Goal: Information Seeking & Learning: Check status

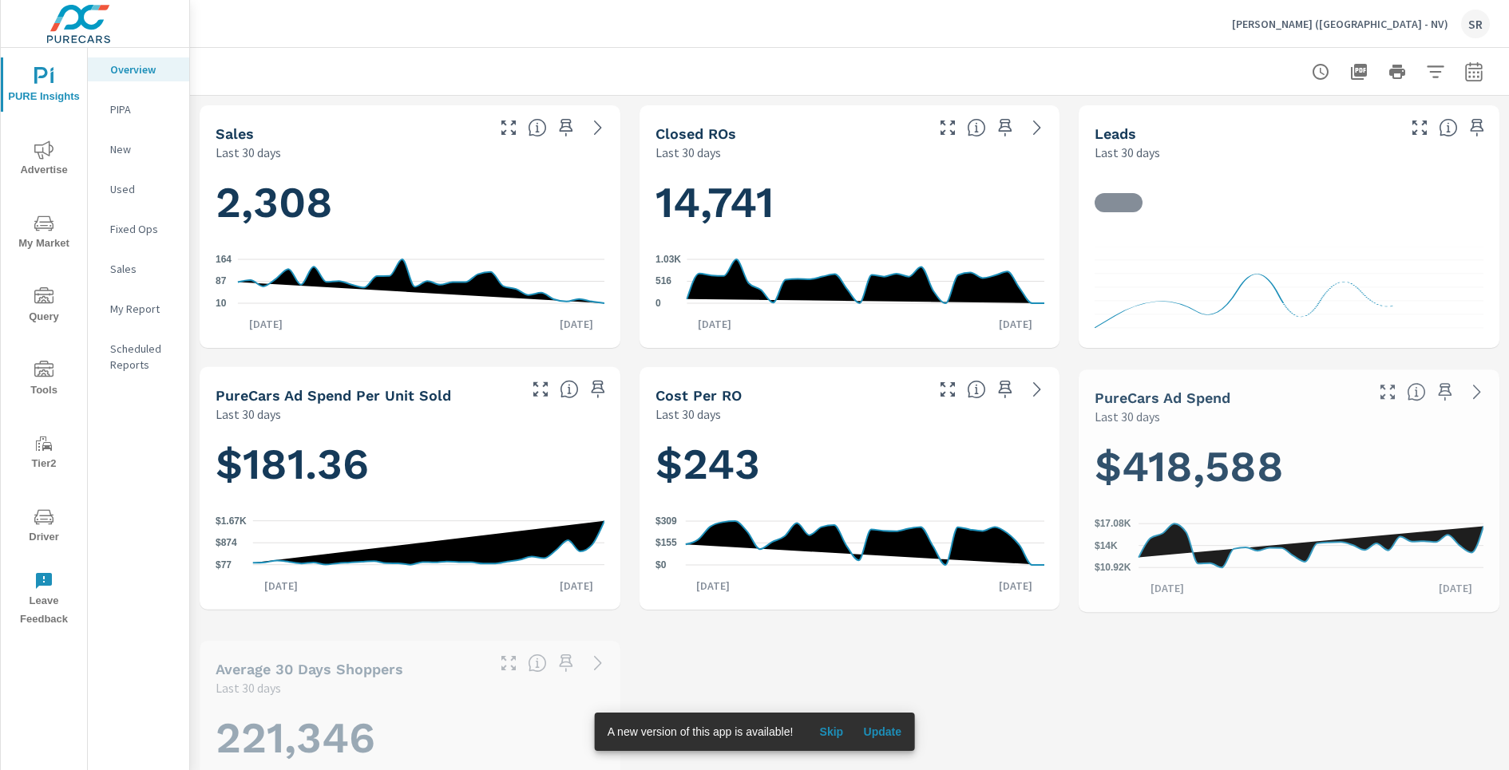
scroll to position [860, 0]
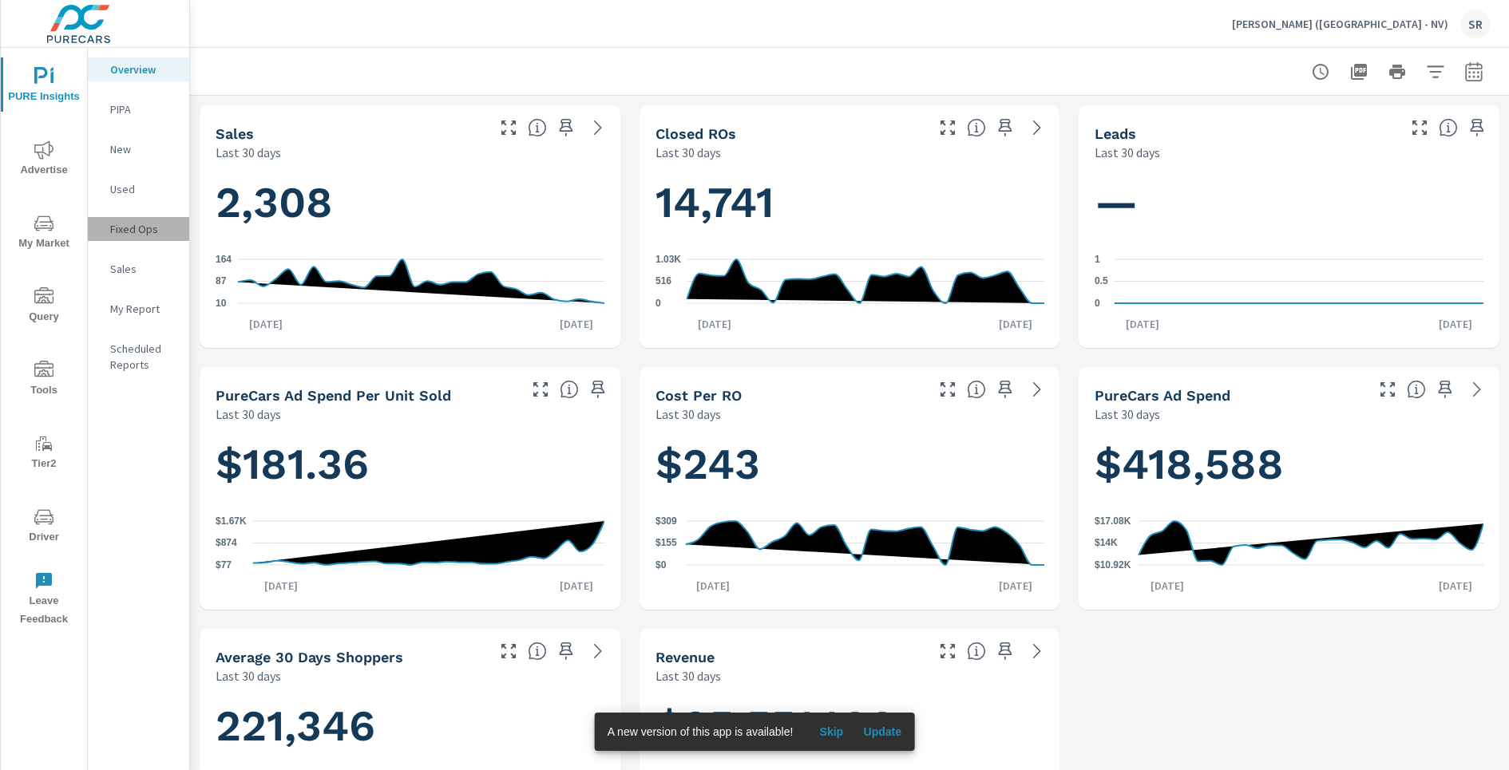
click at [147, 232] on p "Fixed Ops" at bounding box center [143, 229] width 66 height 16
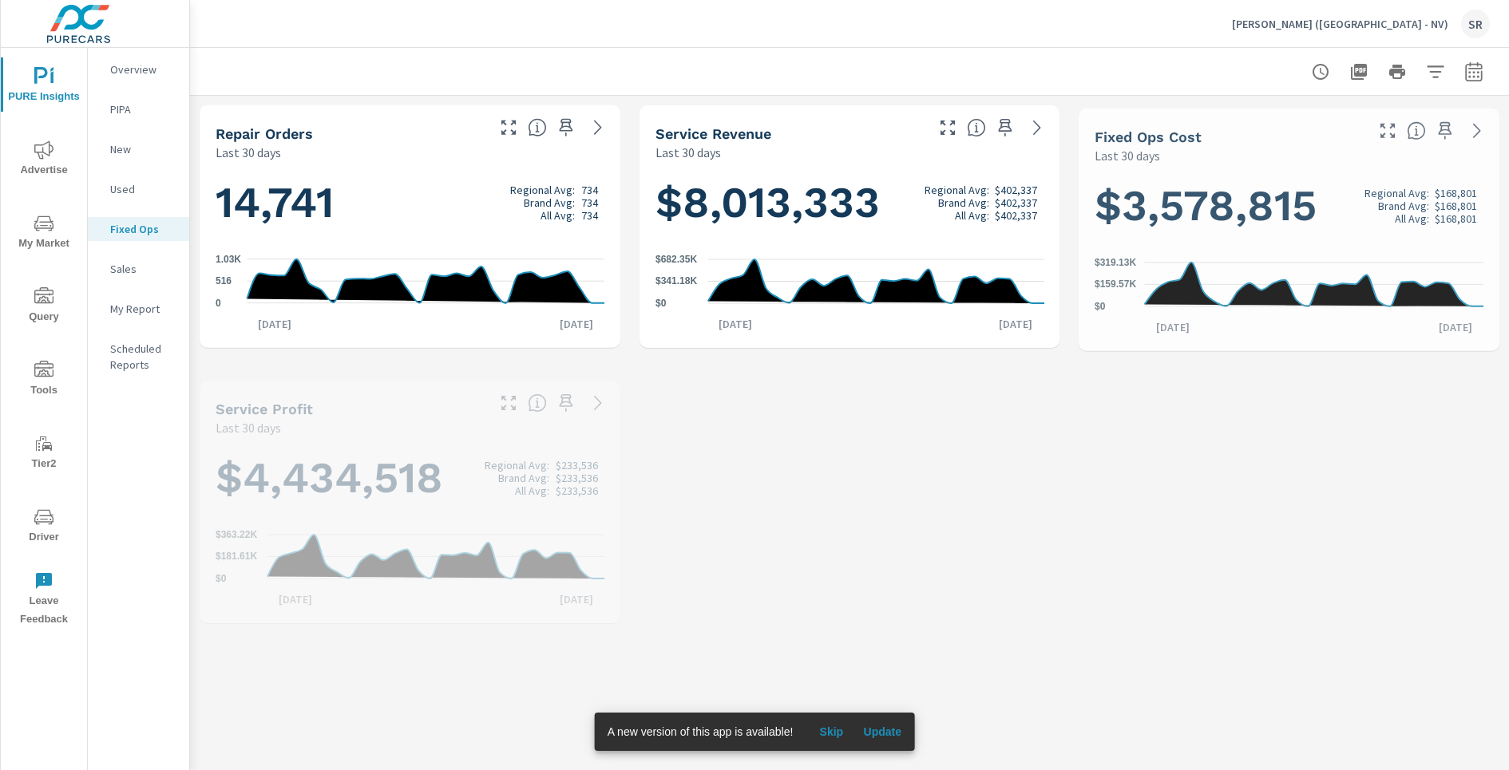
scroll to position [1, 0]
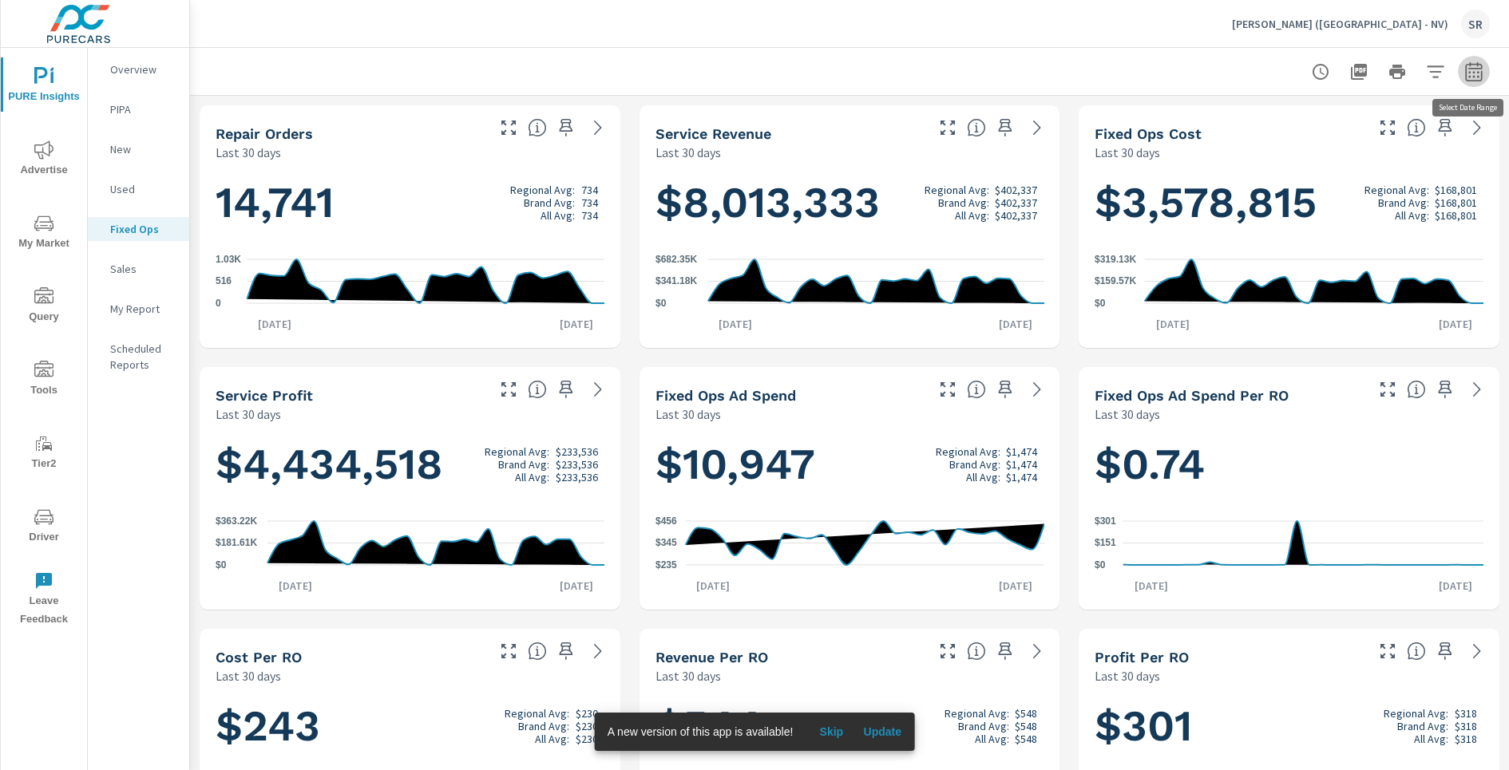
click at [1475, 76] on icon "button" at bounding box center [1473, 71] width 19 height 19
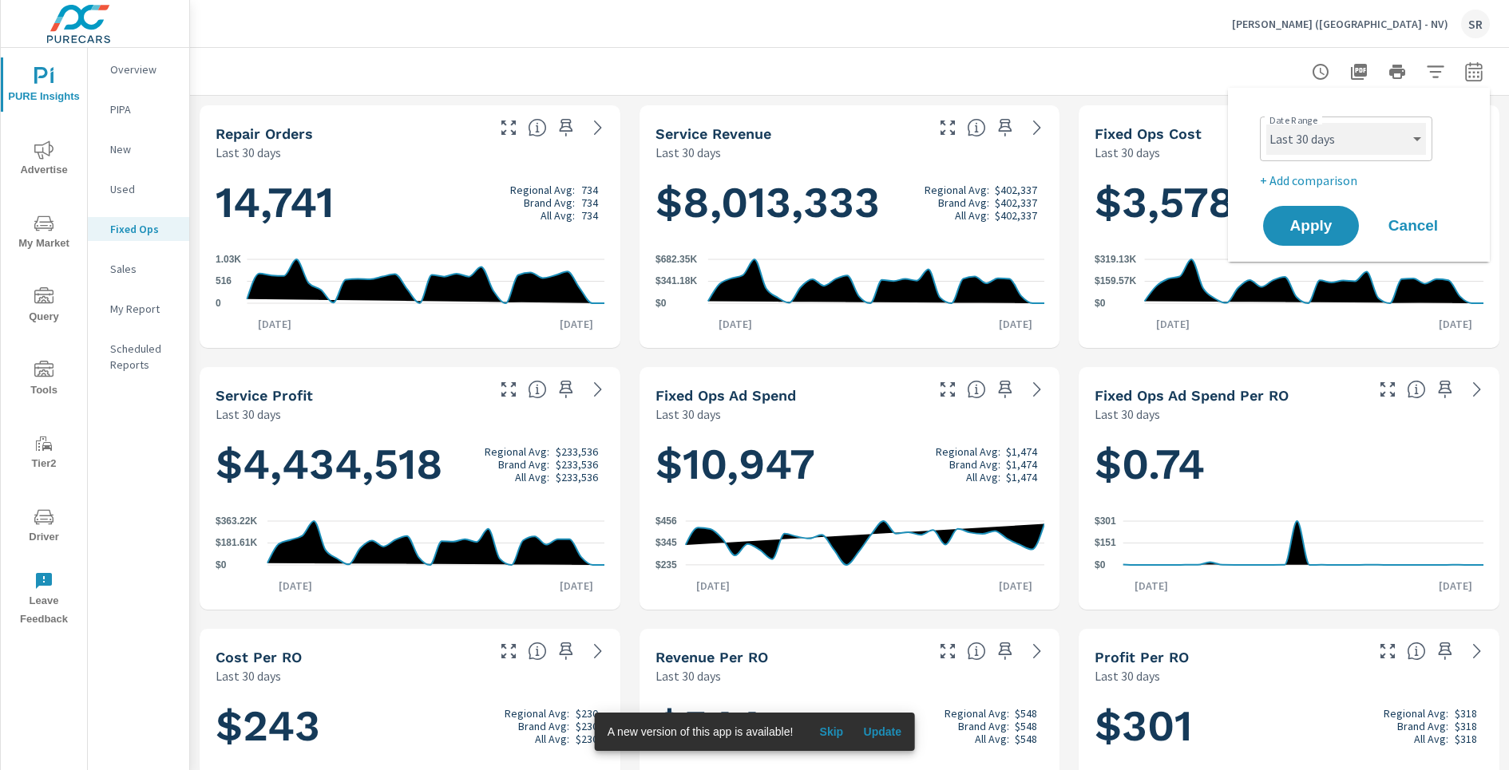
click at [1298, 143] on select "Custom Yesterday Last week Last 7 days Last 14 days Last 30 days Last 45 days L…" at bounding box center [1346, 139] width 160 height 32
click at [1266, 123] on select "Custom Yesterday Last week Last 7 days Last 14 days Last 30 days Last 45 days L…" at bounding box center [1346, 139] width 160 height 32
select select "Last month"
click at [1300, 231] on span "Apply" at bounding box center [1310, 226] width 65 height 15
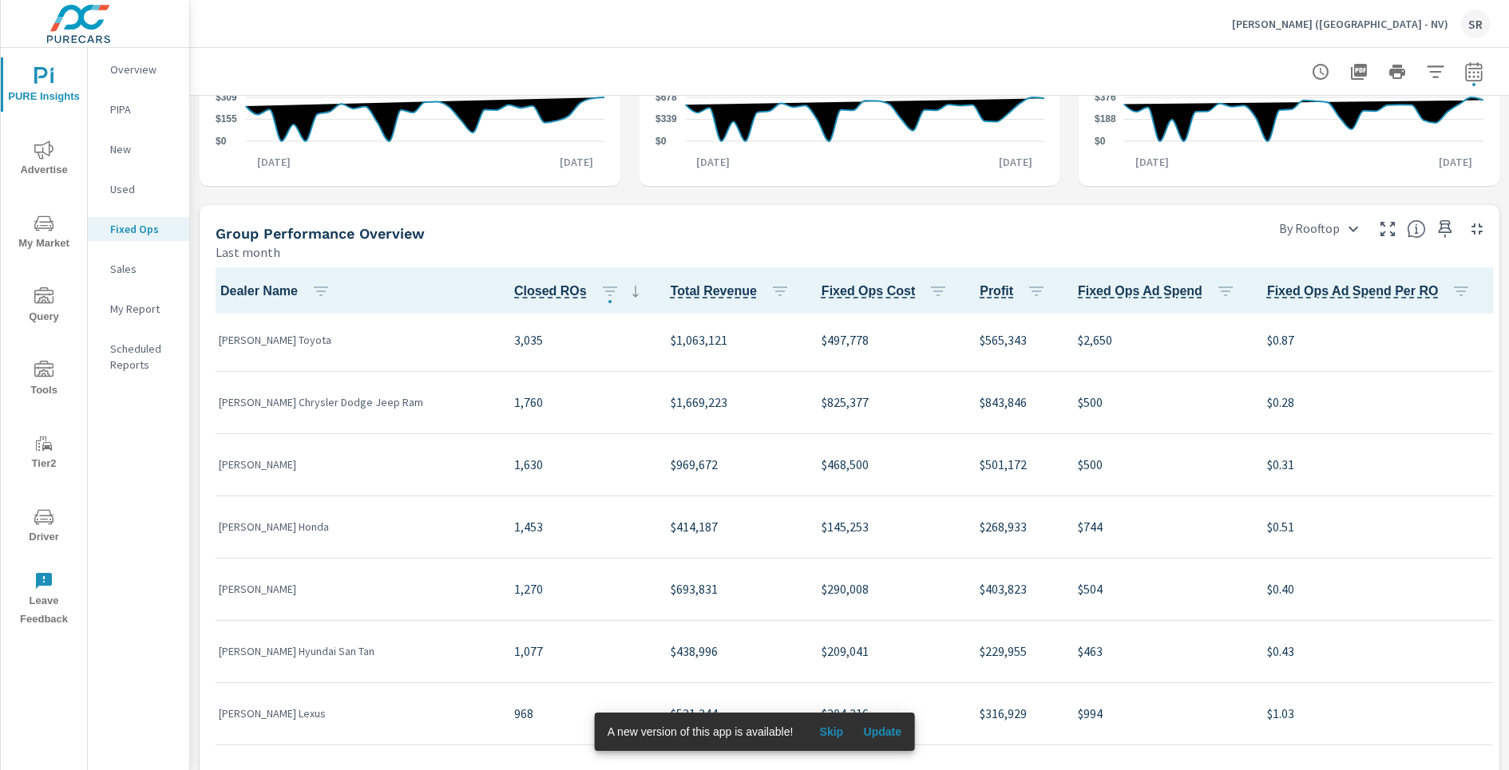
scroll to position [68, 0]
click at [37, 162] on span "Advertise" at bounding box center [44, 159] width 77 height 39
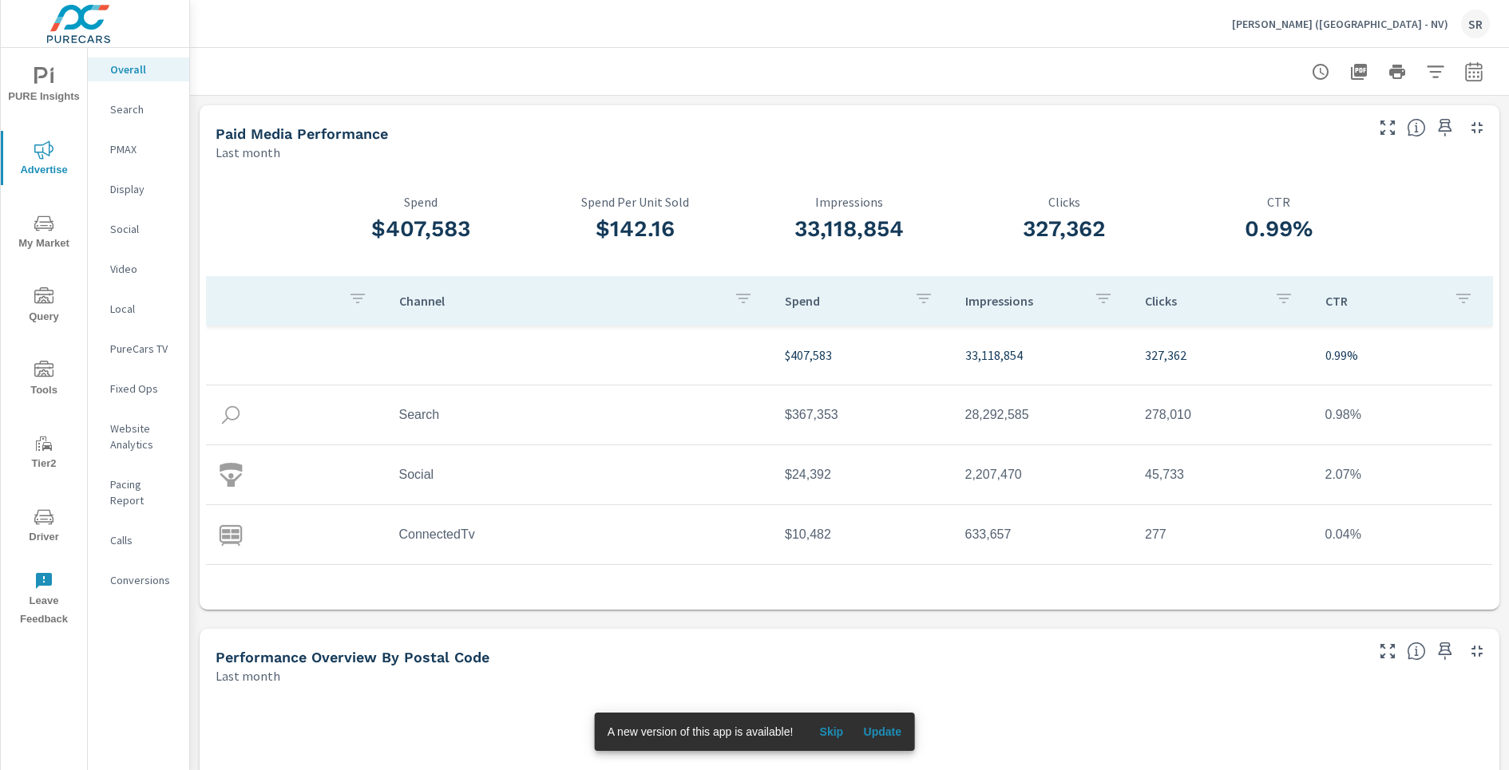
scroll to position [1, 0]
click at [148, 395] on p "Fixed Ops" at bounding box center [143, 389] width 66 height 16
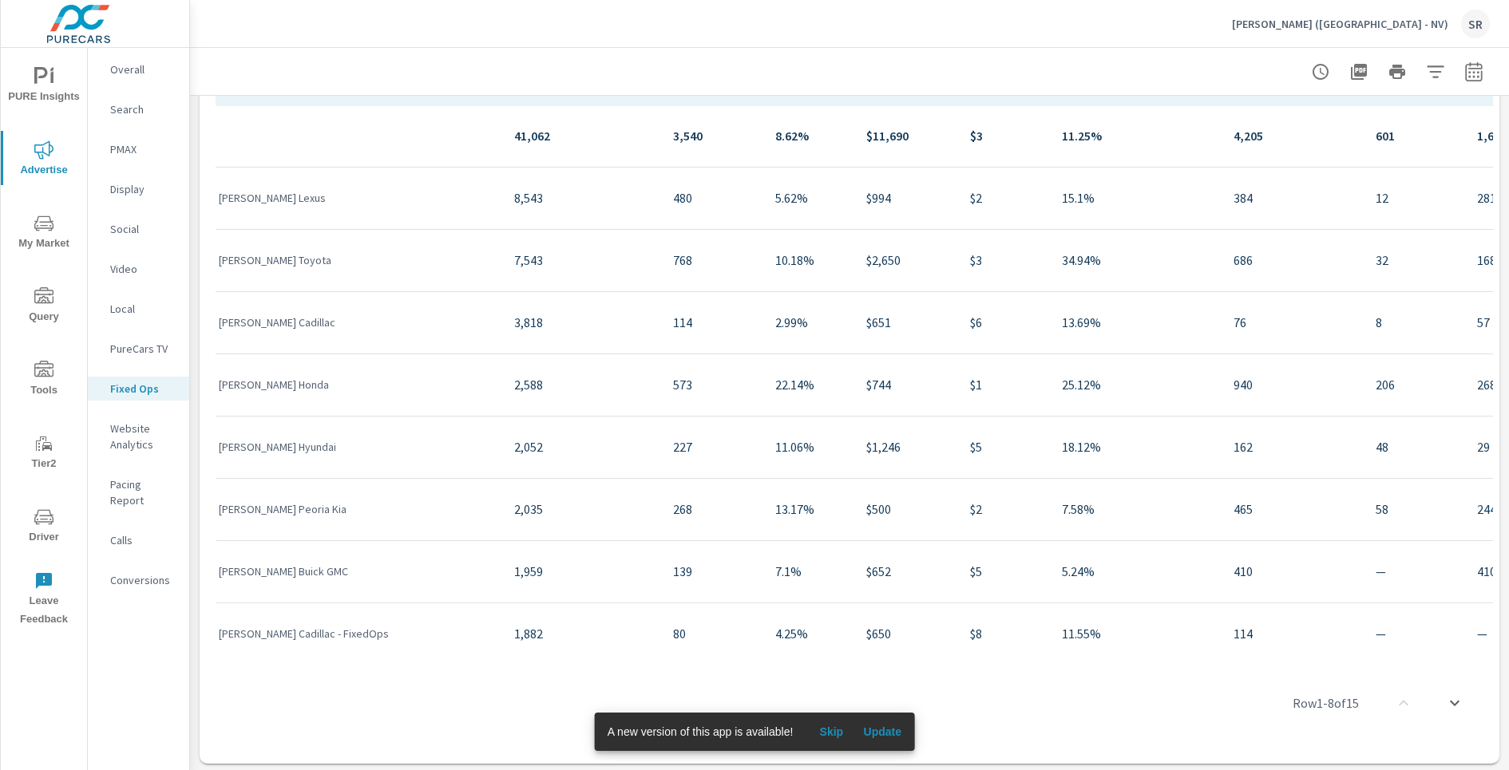
scroll to position [765, 0]
